Goal: Task Accomplishment & Management: Manage account settings

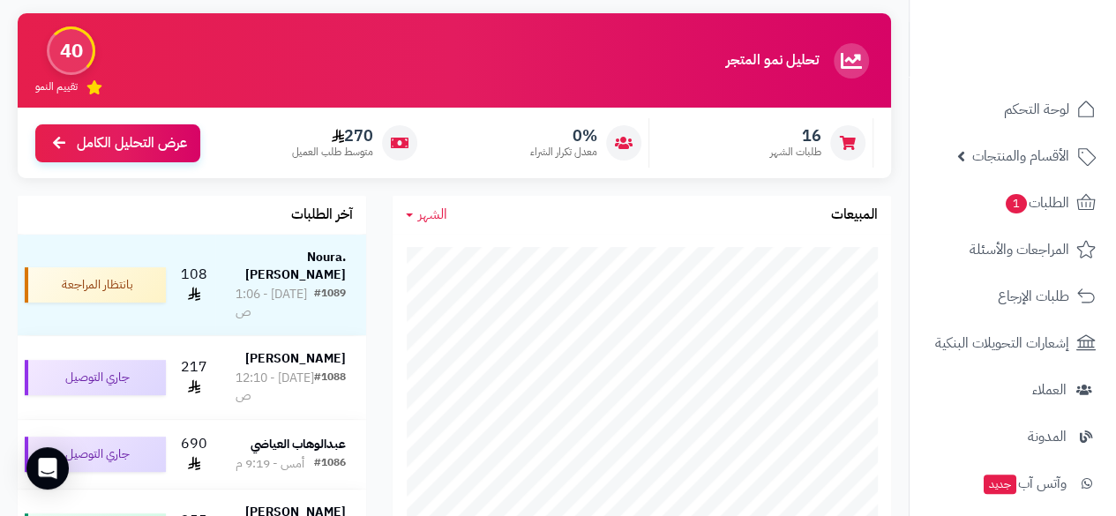
scroll to position [188, 0]
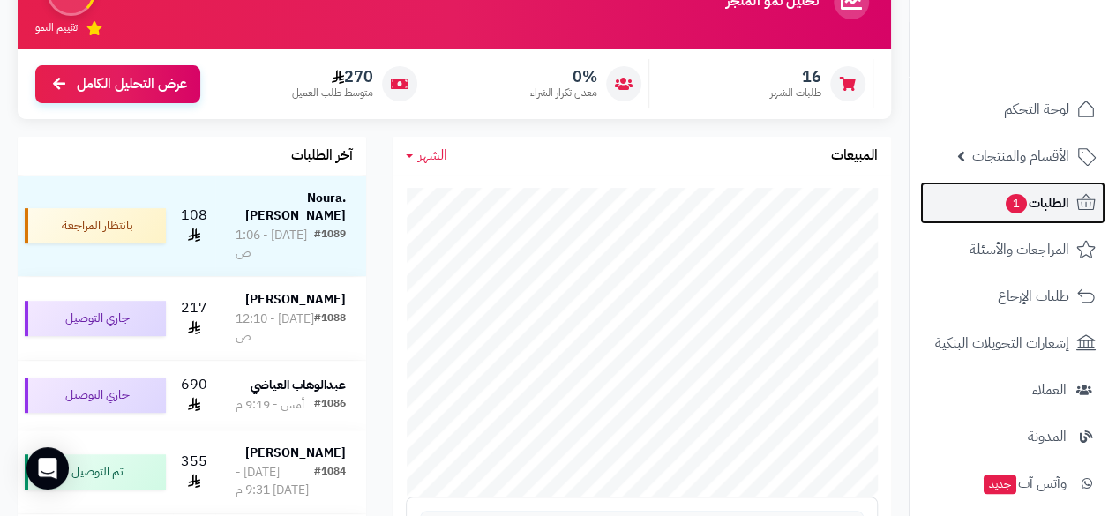
click at [1037, 197] on span "الطلبات 1" at bounding box center [1036, 202] width 65 height 25
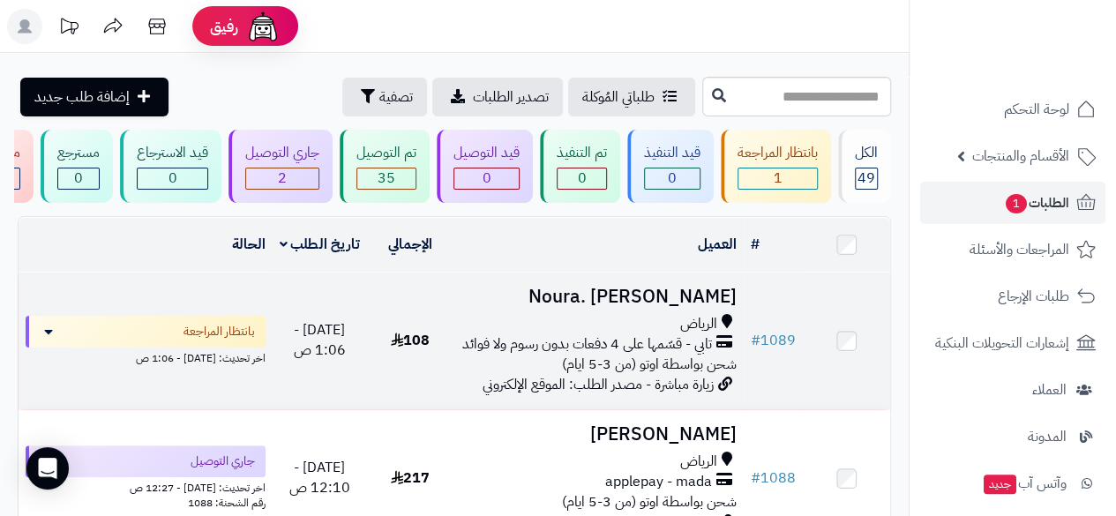
click at [636, 373] on span "شحن بواسطة اوتو (من 3-5 ايام)" at bounding box center [649, 364] width 175 height 21
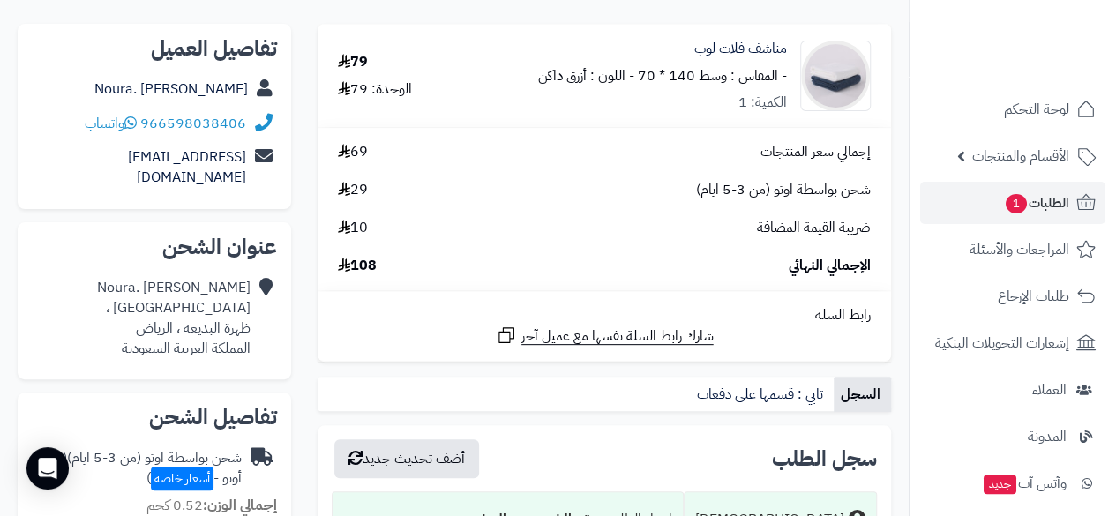
scroll to position [235, 0]
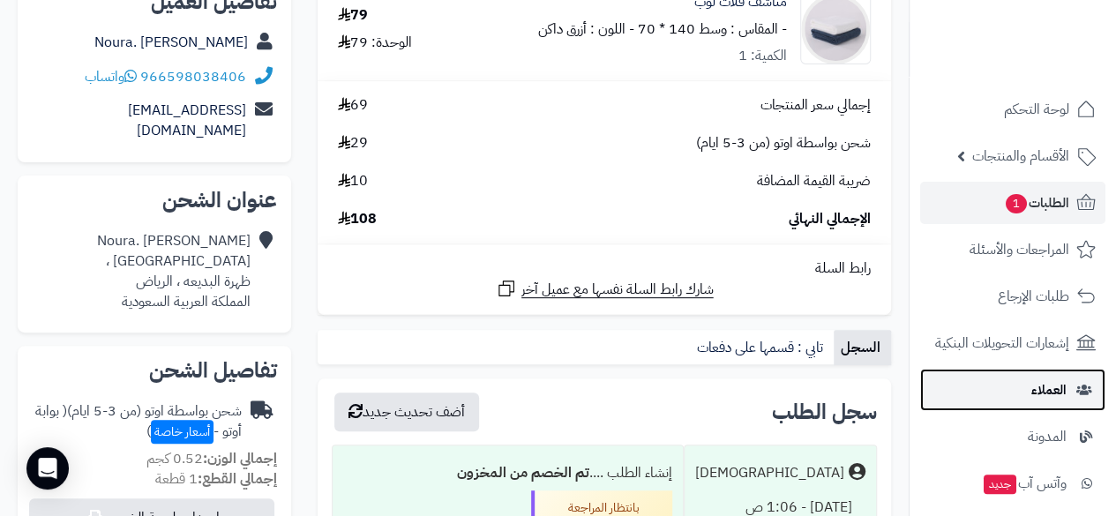
click at [1041, 396] on span "العملاء" at bounding box center [1048, 389] width 35 height 25
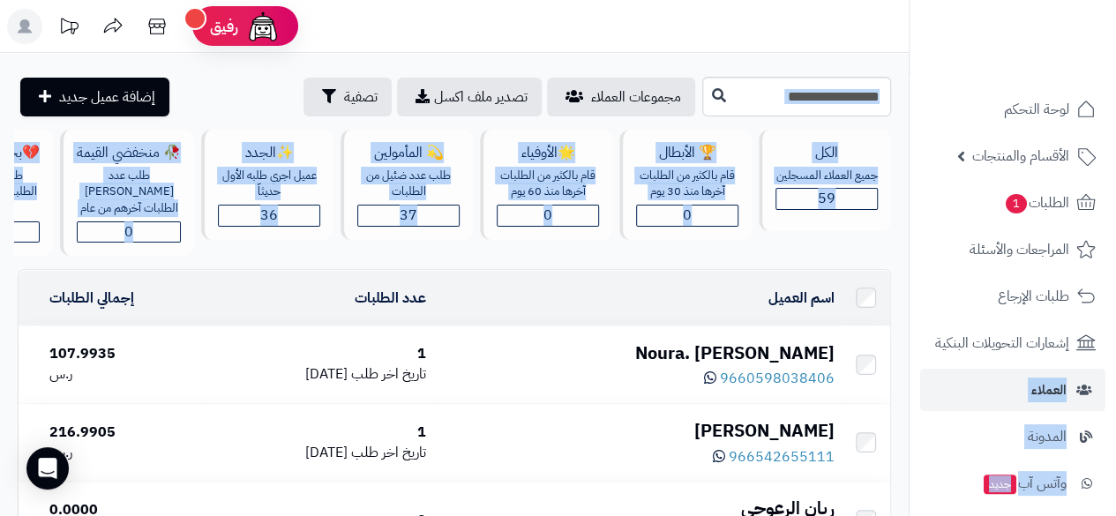
drag, startPoint x: 907, startPoint y: 322, endPoint x: 911, endPoint y: 350, distance: 28.4
click at [911, 350] on nav "لوحة التحكم الأقسام والمنتجات المنتجات مخزون الخيارات الأقسام الماركات مواصفات …" at bounding box center [1011, 280] width 207 height 516
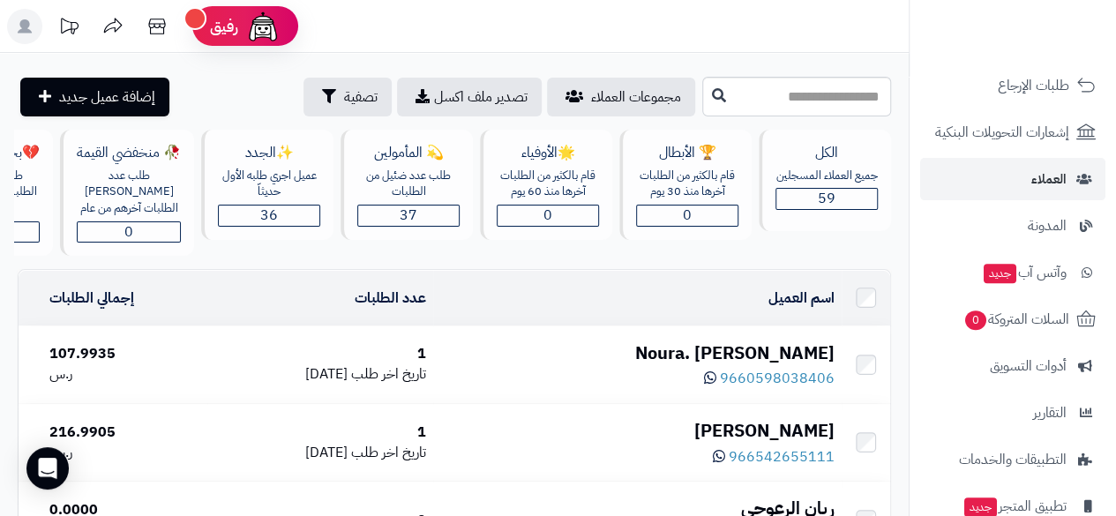
scroll to position [232, 0]
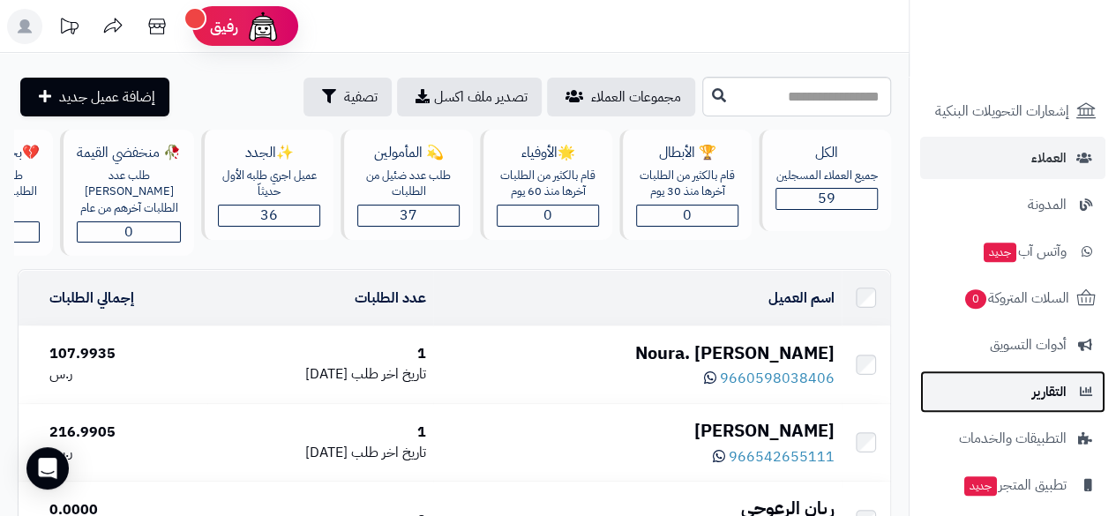
click at [1051, 398] on span "التقارير" at bounding box center [1049, 391] width 34 height 25
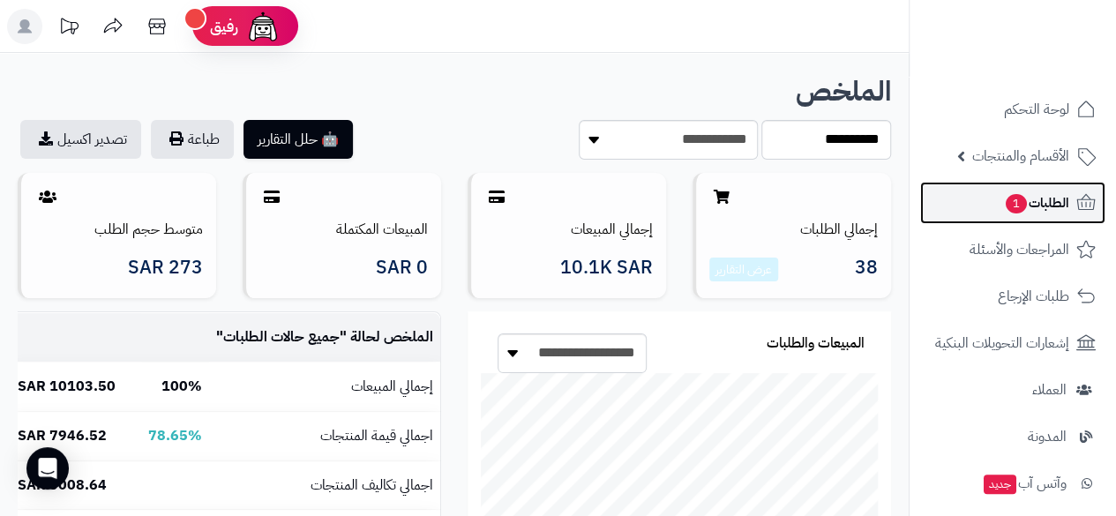
click at [1044, 205] on span "الطلبات 1" at bounding box center [1036, 202] width 65 height 25
